Goal: Register for event/course: Register for event/course

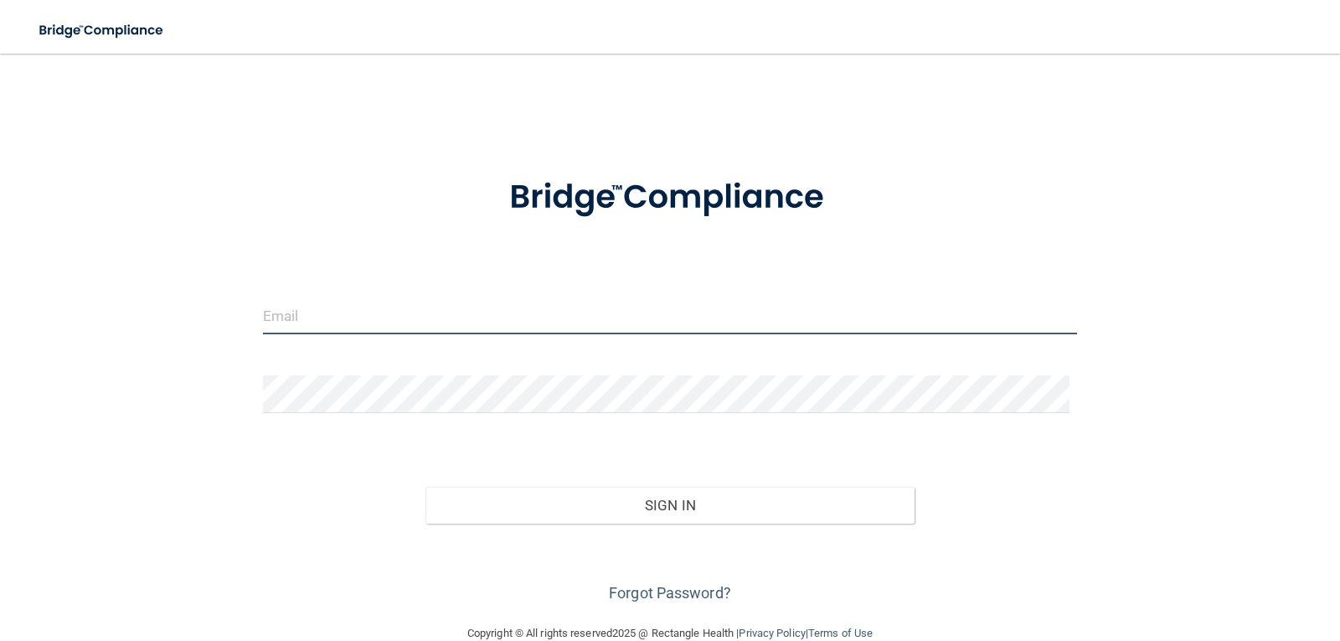
click at [335, 321] on input "email" at bounding box center [670, 316] width 815 height 38
type input "[PERSON_NAME][EMAIL_ADDRESS][PERSON_NAME][DOMAIN_NAME]"
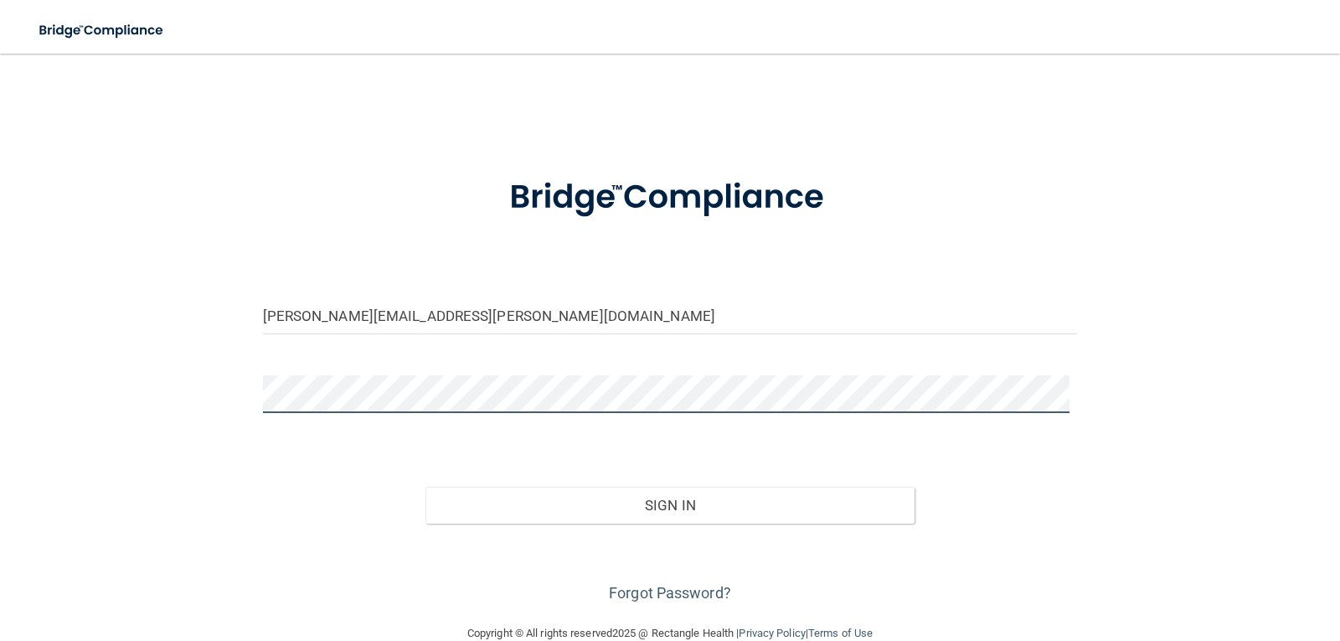
click at [426, 487] on button "Sign In" at bounding box center [670, 505] width 489 height 37
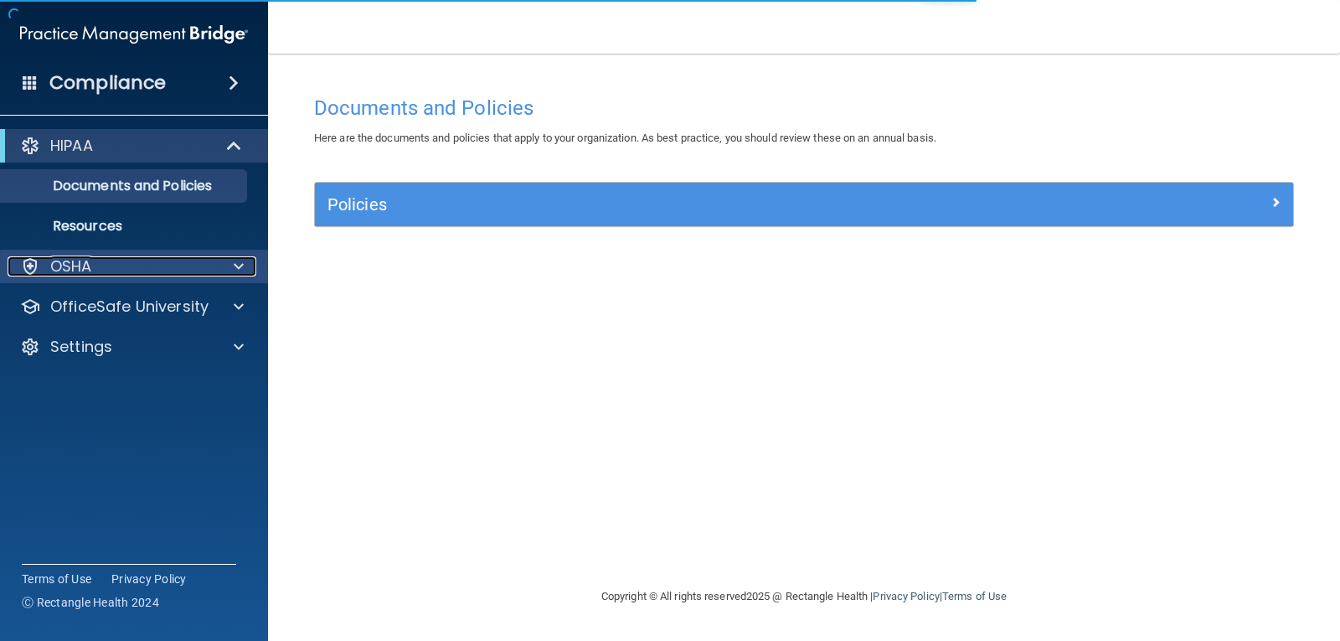
click at [99, 276] on div "OSHA" at bounding box center [112, 266] width 208 height 20
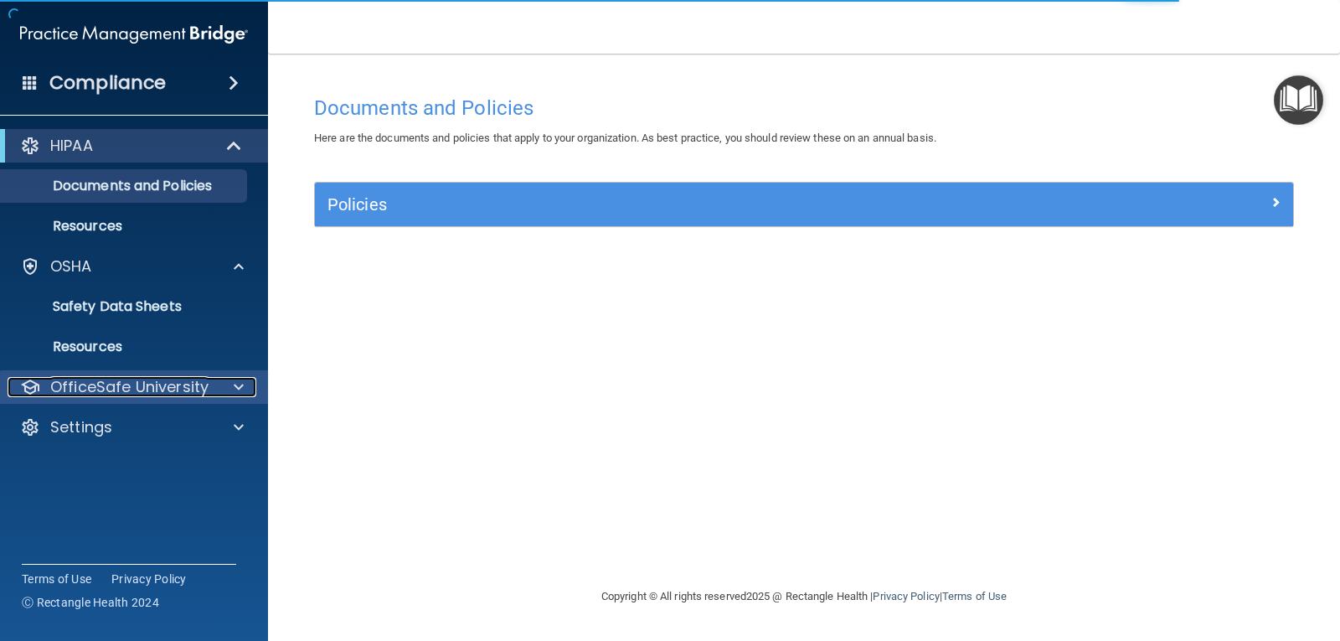
click at [90, 395] on p "OfficeSafe University" at bounding box center [129, 387] width 158 height 20
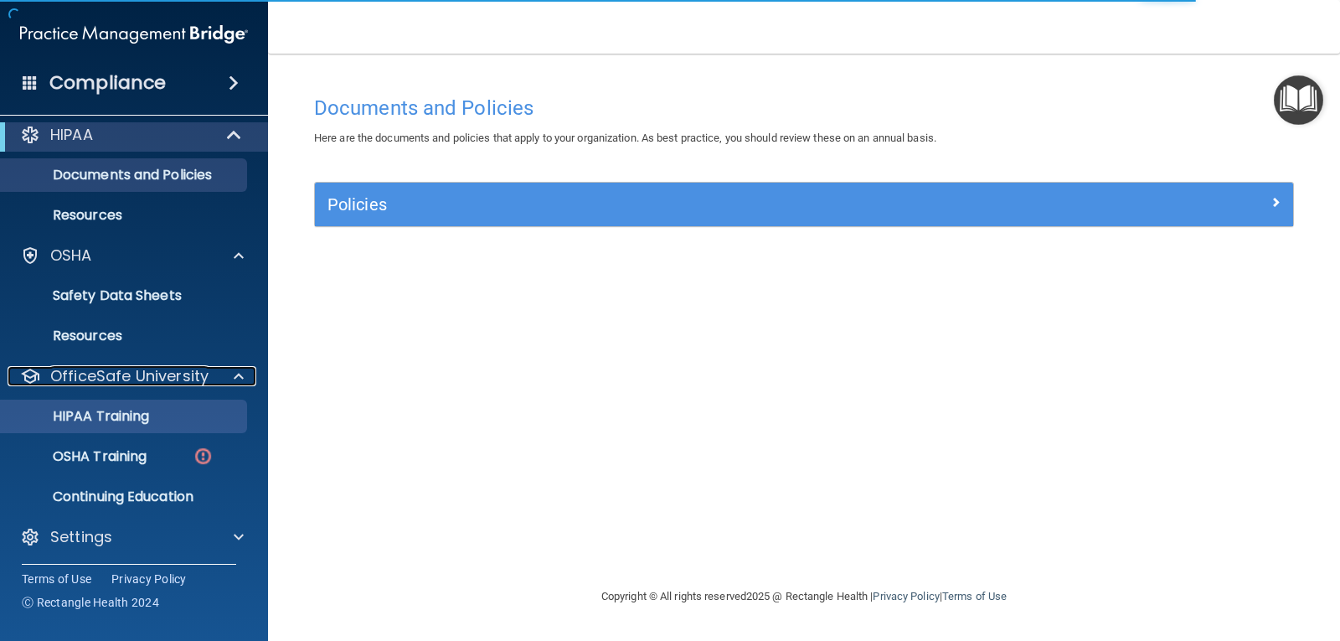
scroll to position [14, 0]
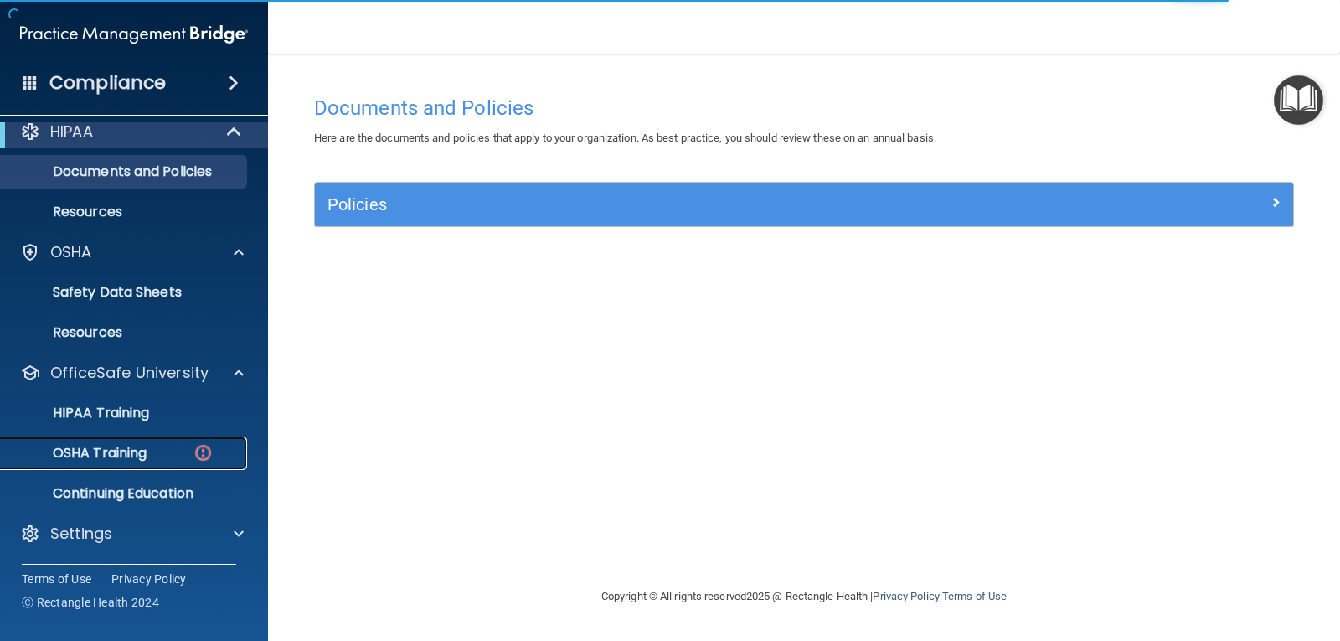
click at [129, 450] on p "OSHA Training" at bounding box center [79, 453] width 136 height 17
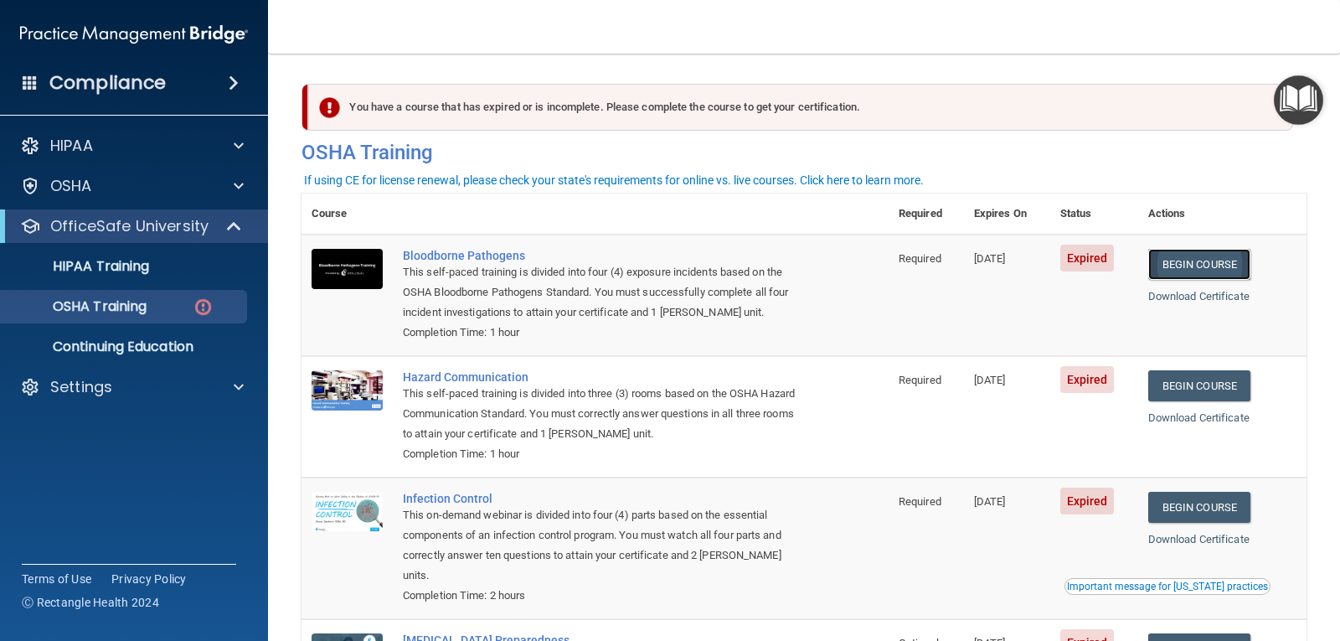
click at [1190, 264] on link "Begin Course" at bounding box center [1200, 264] width 102 height 31
